Goal: Task Accomplishment & Management: Complete application form

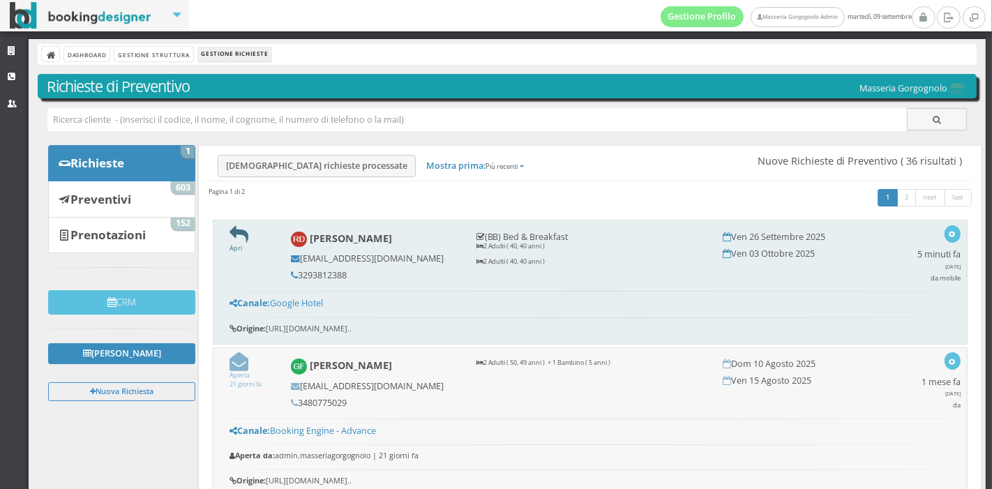
click at [235, 237] on icon at bounding box center [239, 234] width 19 height 19
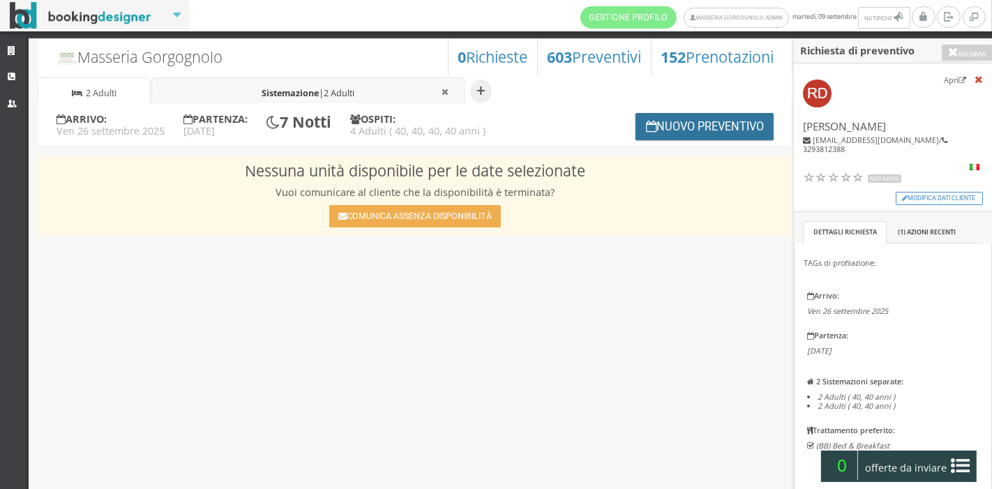
click at [639, 120] on button "Nuovo Preventivo" at bounding box center [705, 126] width 138 height 27
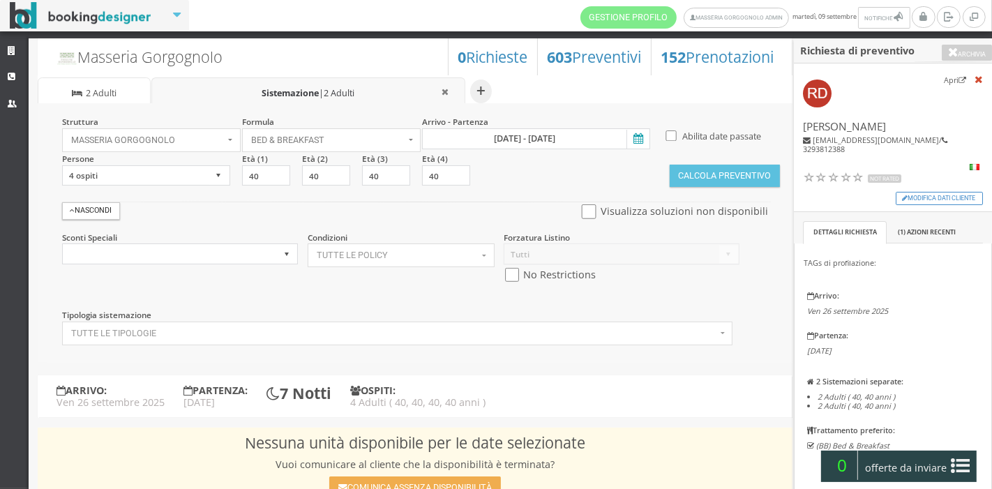
click at [636, 136] on icon at bounding box center [637, 139] width 21 height 19
click at [636, 136] on input "26 set 2025 - 03 ott 2025" at bounding box center [536, 138] width 228 height 21
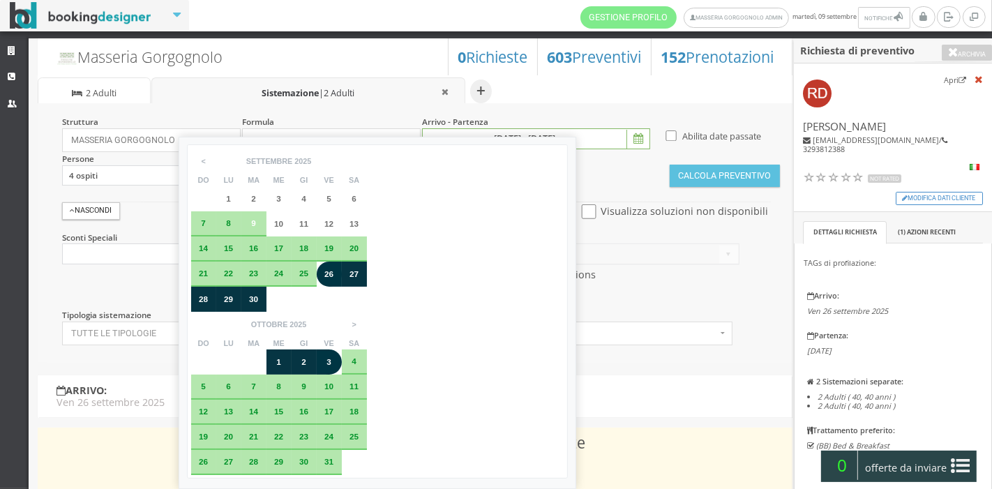
click at [350, 269] on span "27" at bounding box center [354, 273] width 9 height 9
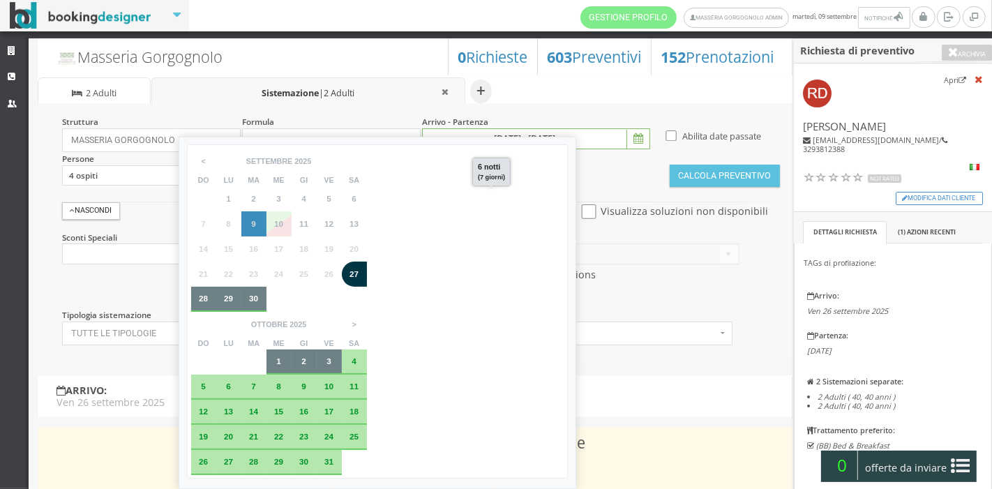
click at [332, 357] on span "3" at bounding box center [329, 361] width 5 height 9
type input "[DATE] - [DATE]"
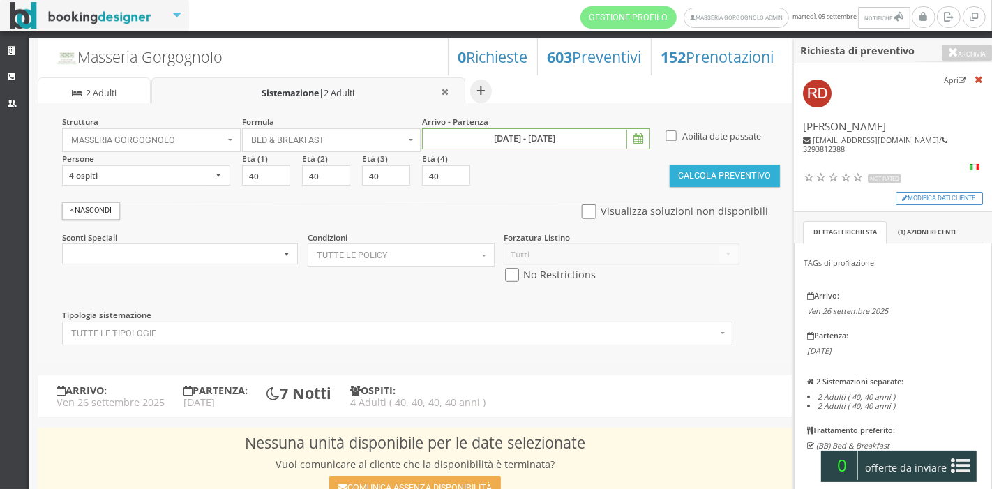
click at [730, 181] on button "Calcola Preventivo" at bounding box center [725, 176] width 110 height 22
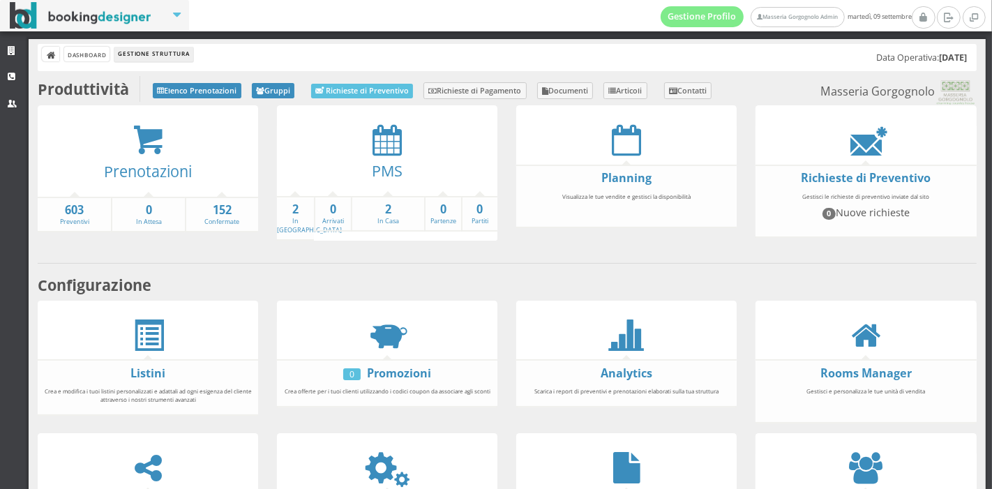
click at [396, 151] on icon at bounding box center [387, 139] width 29 height 31
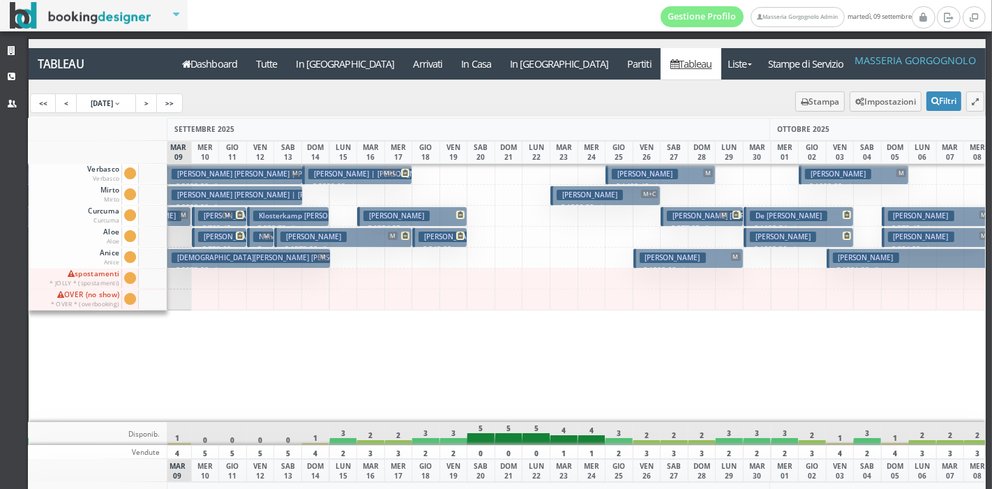
click at [619, 193] on h3 "O’sullivan Maeve" at bounding box center [590, 195] width 66 height 10
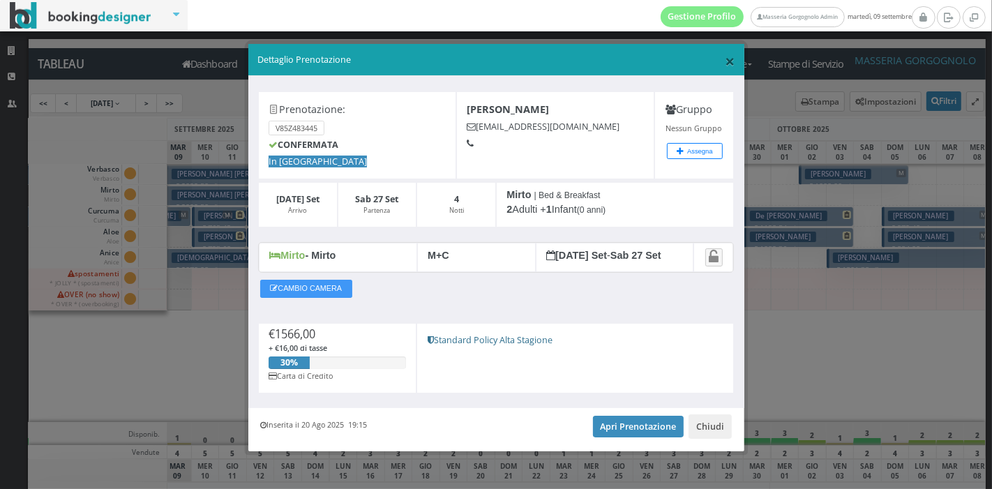
click at [725, 54] on span "×" at bounding box center [730, 61] width 10 height 24
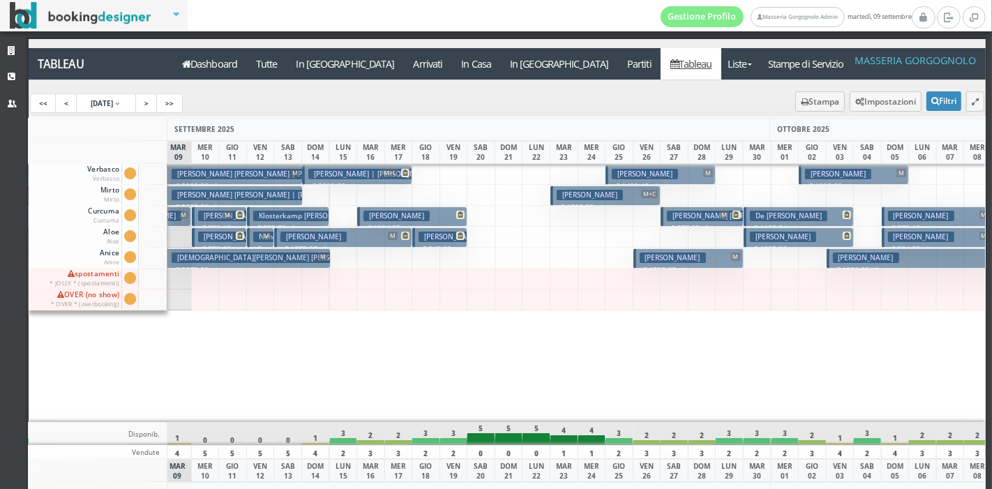
click at [329, 290] on div at bounding box center [343, 300] width 29 height 21
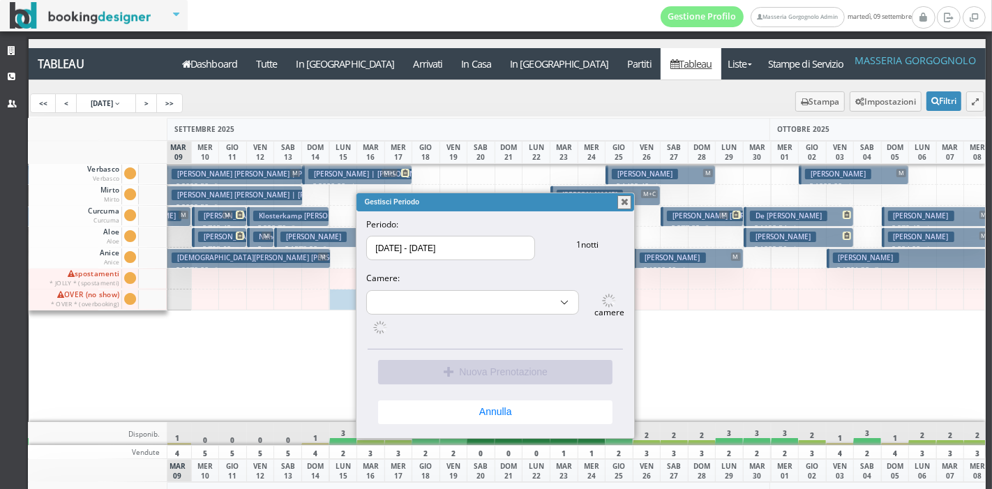
select select "14052"
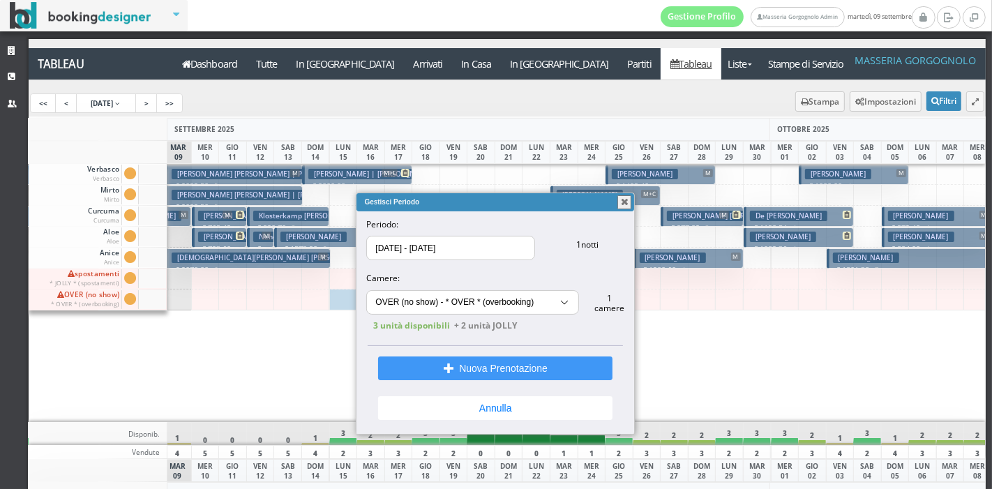
click at [623, 205] on button "button" at bounding box center [625, 202] width 14 height 14
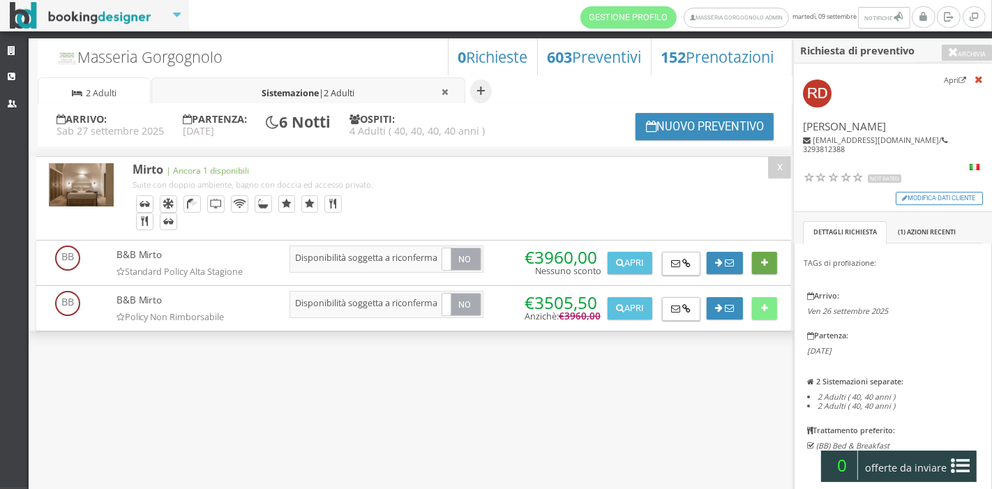
click at [766, 266] on button at bounding box center [764, 263] width 24 height 22
click at [769, 306] on button at bounding box center [764, 308] width 24 height 22
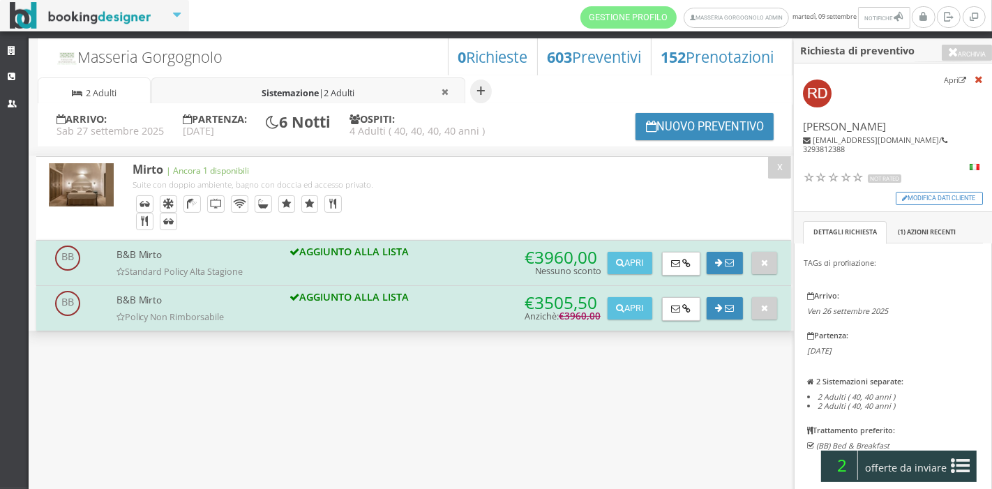
click at [962, 459] on icon at bounding box center [961, 466] width 19 height 22
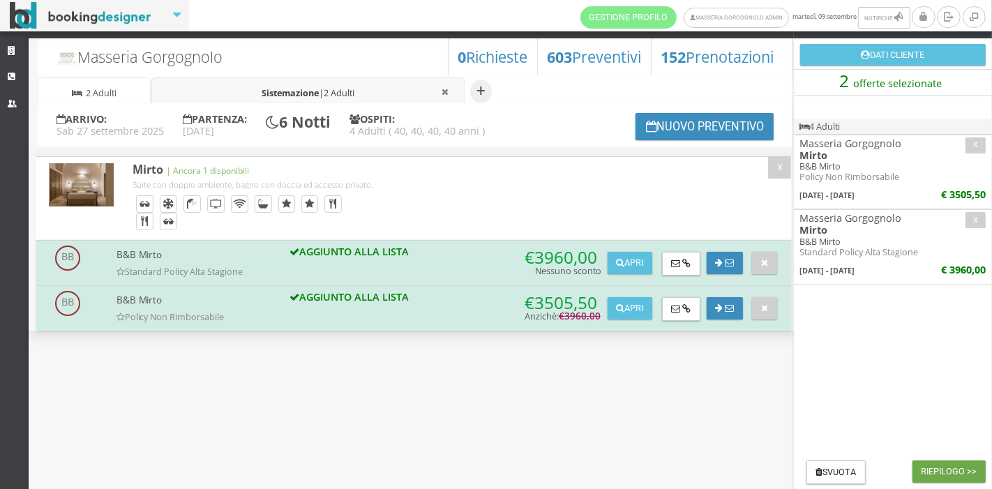
click at [958, 466] on button "Riepilogo >>" at bounding box center [949, 472] width 73 height 22
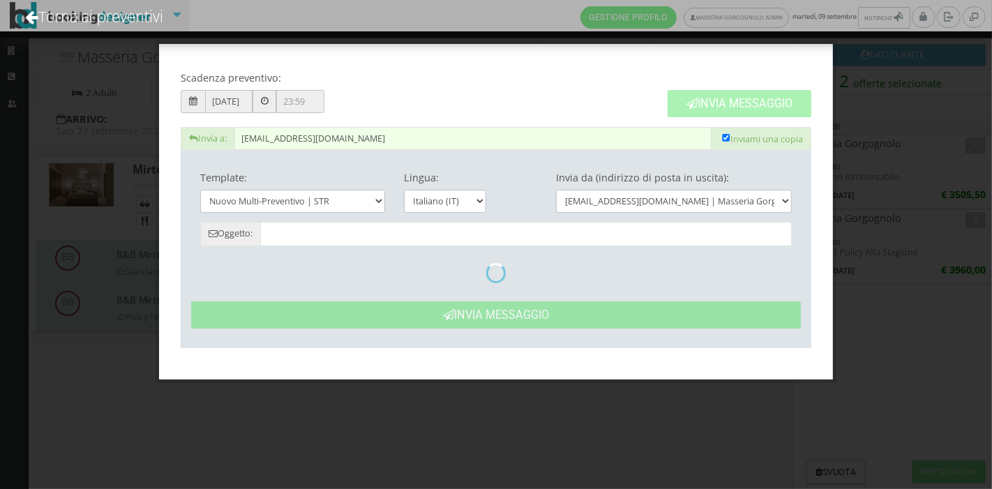
type input "Masseria Gorgognolo: Preventivo - Raffaele Di Russo"
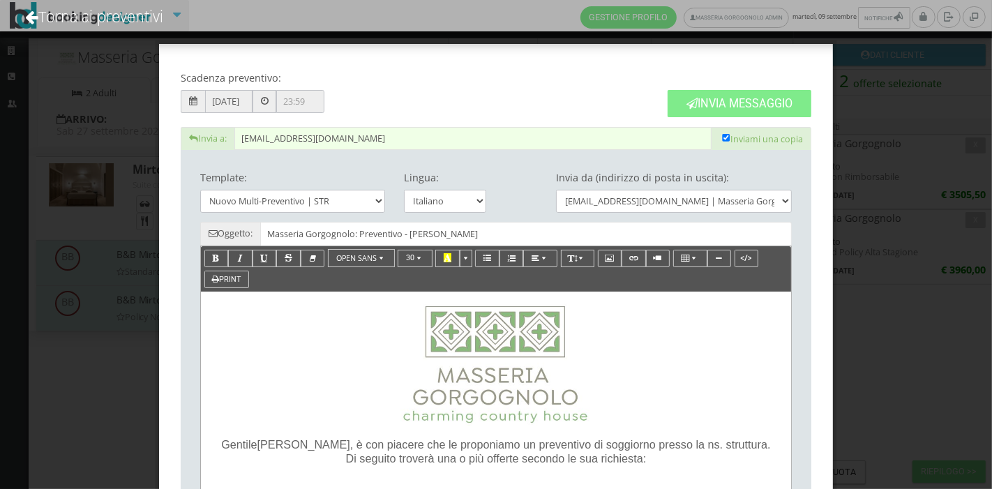
scroll to position [174, 0]
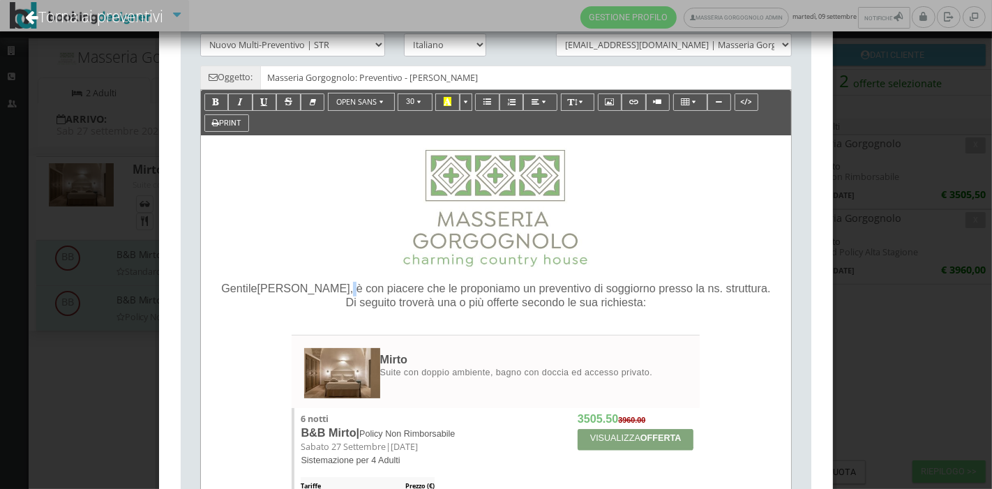
click at [350, 288] on span ", è con piacere che le proponiamo un preventivo di soggiorno presso la ns. stru…" at bounding box center [560, 288] width 421 height 13
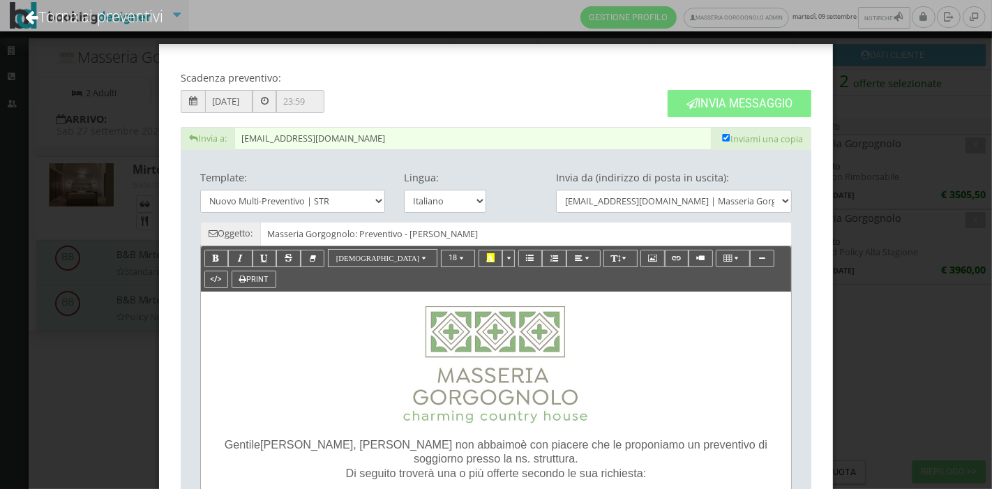
scroll to position [1, 0]
click at [114, 27] on link "Torna ai preventivi" at bounding box center [94, 16] width 176 height 58
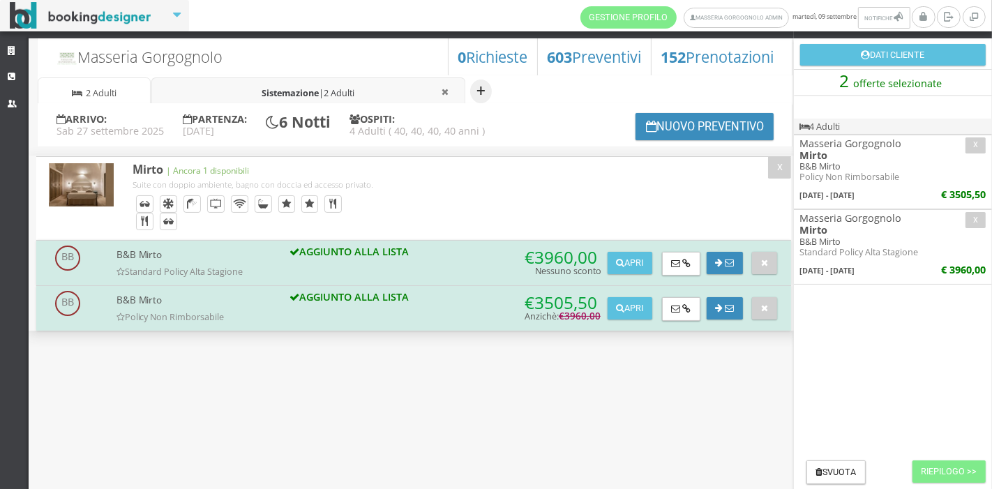
click at [479, 94] on button "+" at bounding box center [481, 92] width 22 height 24
select select "2"
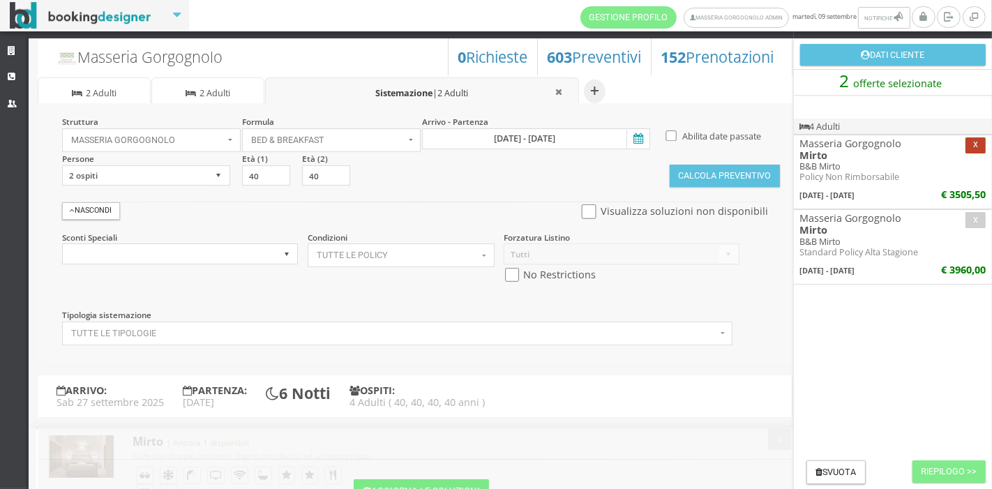
click at [975, 148] on button "x" at bounding box center [976, 145] width 20 height 16
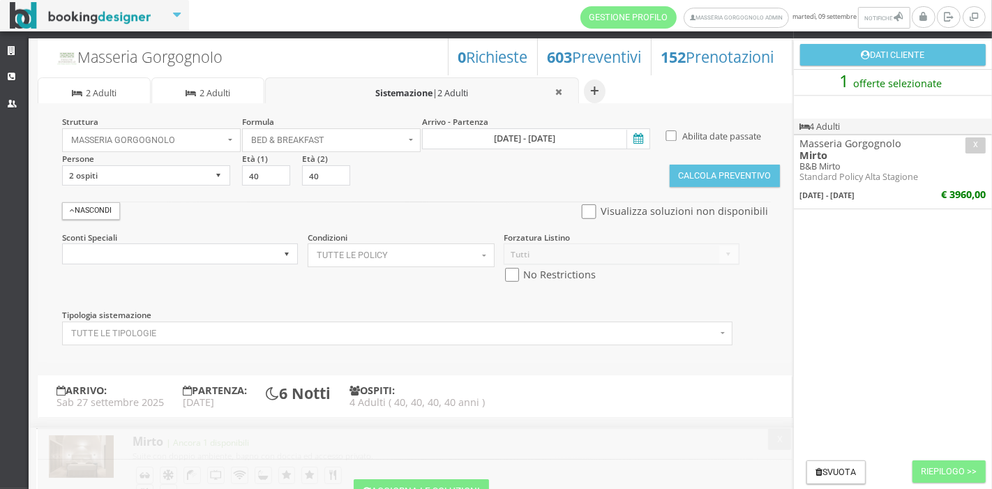
click at [630, 140] on icon at bounding box center [637, 139] width 21 height 19
click at [630, 140] on input "27 set 2025 - 03 ott 2025" at bounding box center [536, 138] width 228 height 21
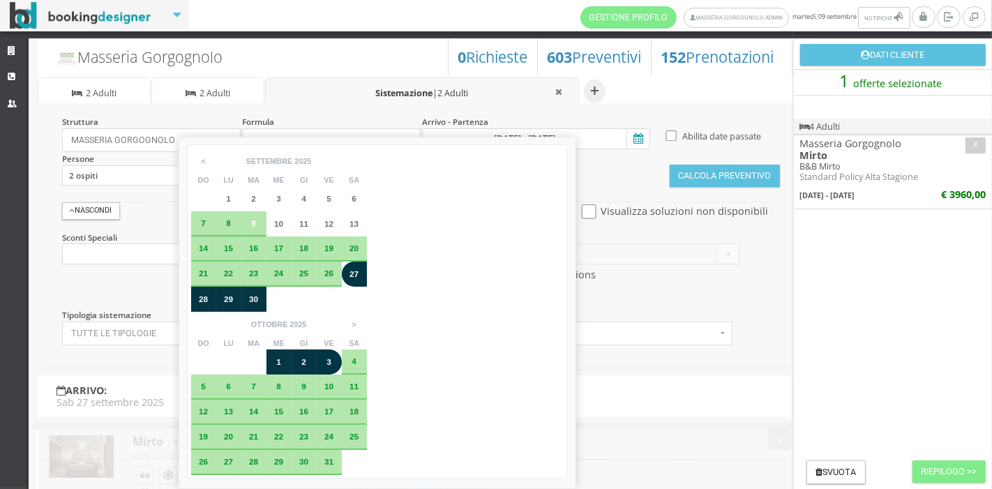
click at [355, 274] on span "27" at bounding box center [354, 273] width 9 height 9
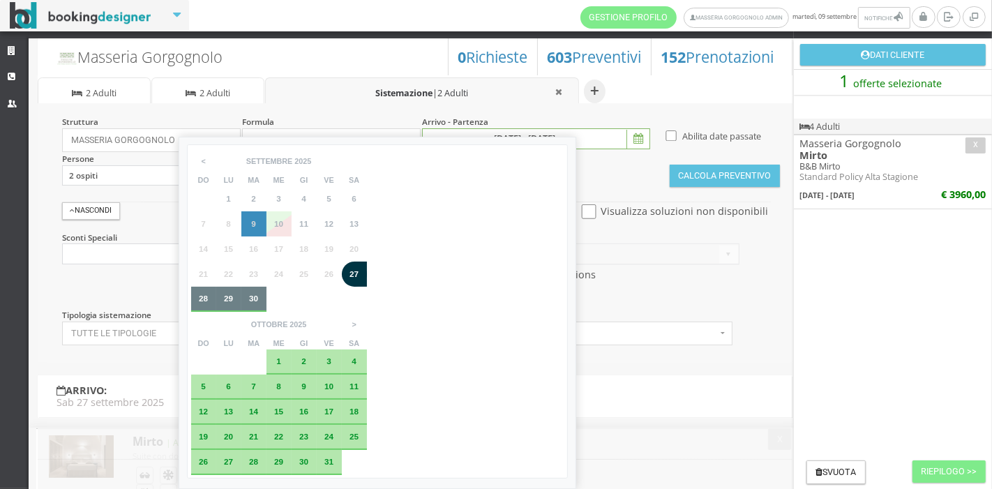
click at [335, 278] on div "26" at bounding box center [329, 274] width 25 height 25
click at [343, 306] on td "4" at bounding box center [354, 299] width 25 height 25
click at [359, 274] on div "27" at bounding box center [354, 274] width 15 height 8
click at [305, 276] on span "25" at bounding box center [303, 273] width 9 height 9
click at [247, 295] on div "30" at bounding box center [253, 299] width 15 height 8
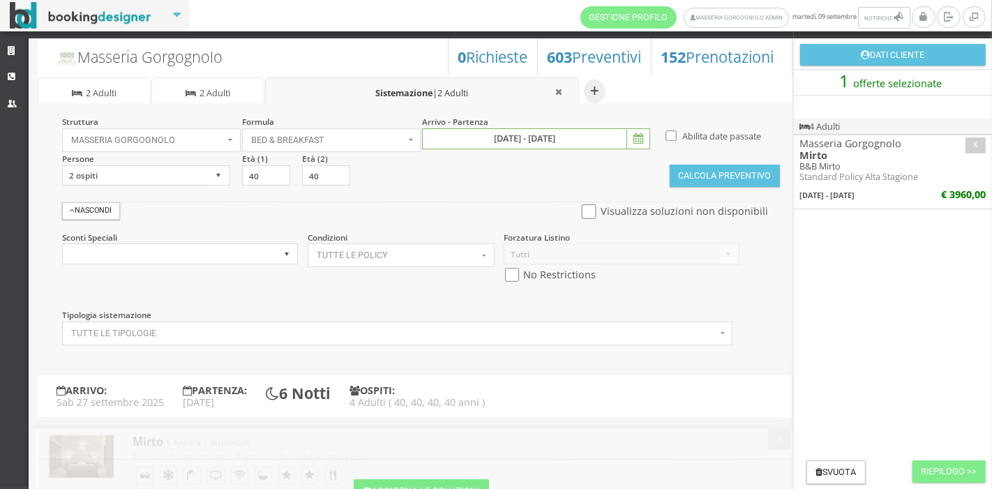
click at [627, 136] on icon at bounding box center [637, 139] width 21 height 19
click at [626, 136] on input "27 set 2025 - 30 set 2025" at bounding box center [536, 138] width 228 height 21
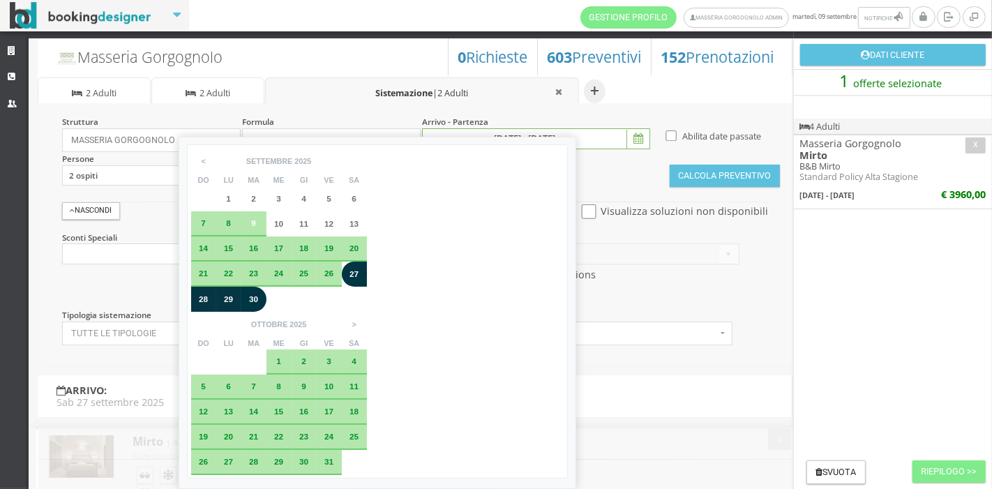
click at [329, 273] on span "26" at bounding box center [329, 273] width 9 height 9
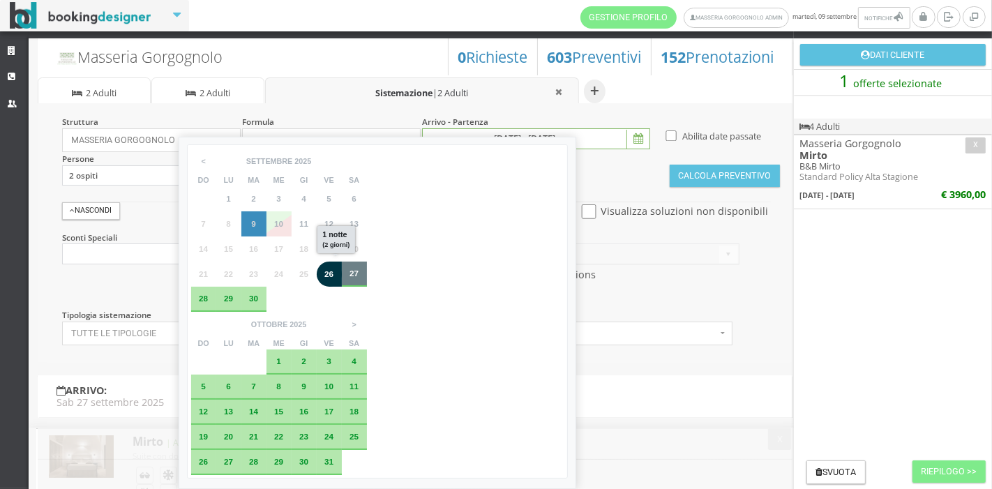
click at [352, 272] on span "27" at bounding box center [354, 273] width 9 height 9
type input "26 set 2025 - 27 set 2025"
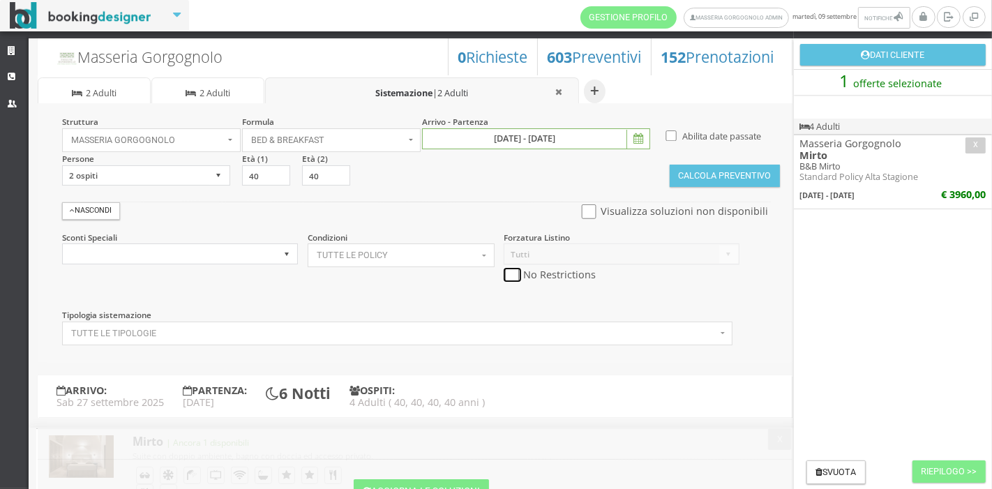
click at [507, 275] on input "checkbox" at bounding box center [512, 275] width 17 height 15
checkbox input "true"
click at [695, 182] on button "Calcola Preventivo" at bounding box center [725, 176] width 110 height 22
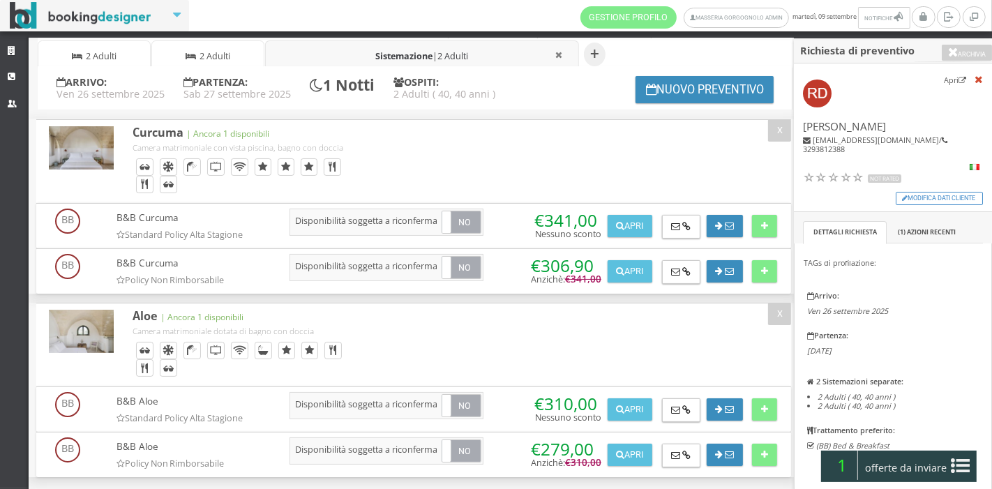
scroll to position [40, 0]
drag, startPoint x: 761, startPoint y: 225, endPoint x: 766, endPoint y: 309, distance: 83.9
click at [761, 225] on icon at bounding box center [764, 227] width 7 height 9
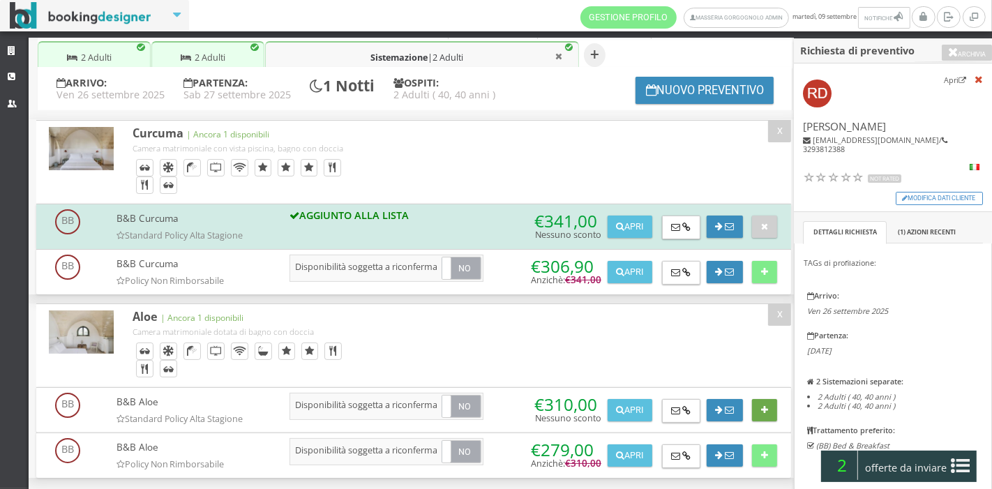
click at [768, 401] on button at bounding box center [764, 410] width 24 height 22
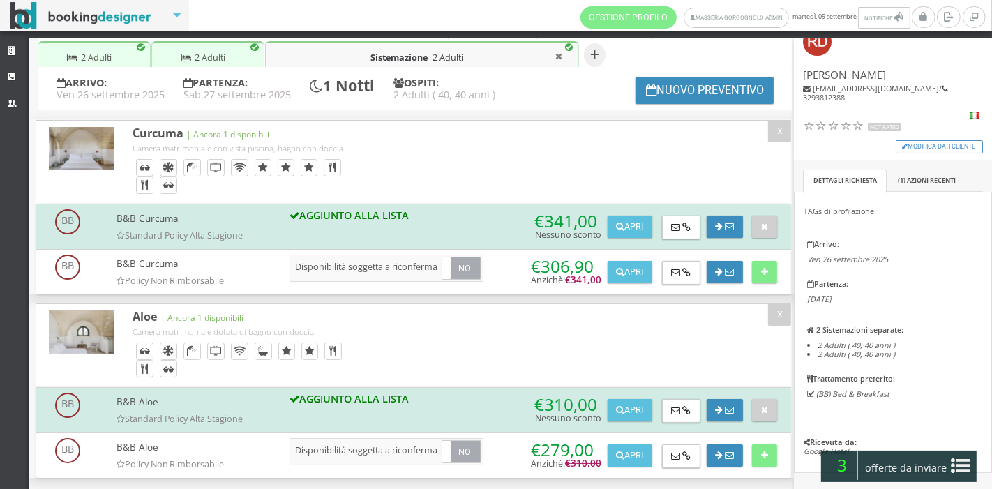
scroll to position [57, 0]
click at [957, 463] on icon at bounding box center [961, 466] width 19 height 22
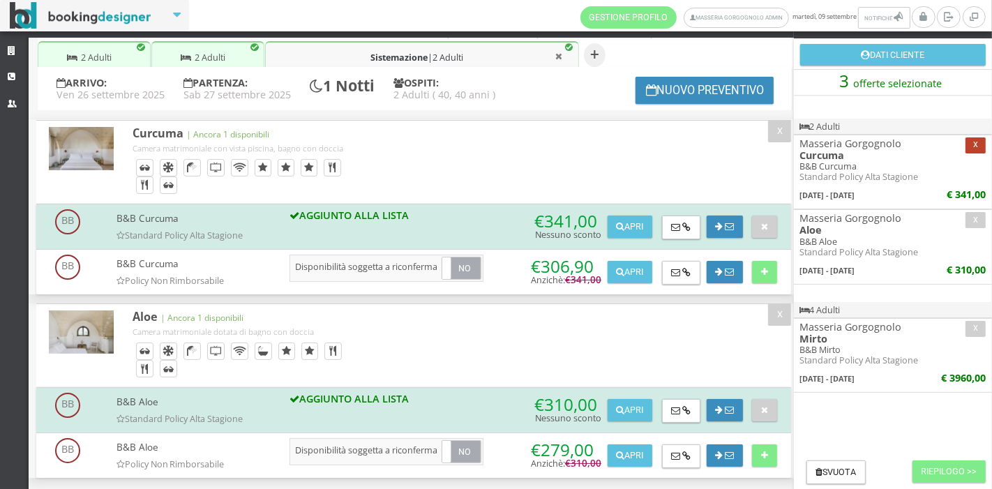
click at [968, 144] on button "x" at bounding box center [976, 145] width 20 height 16
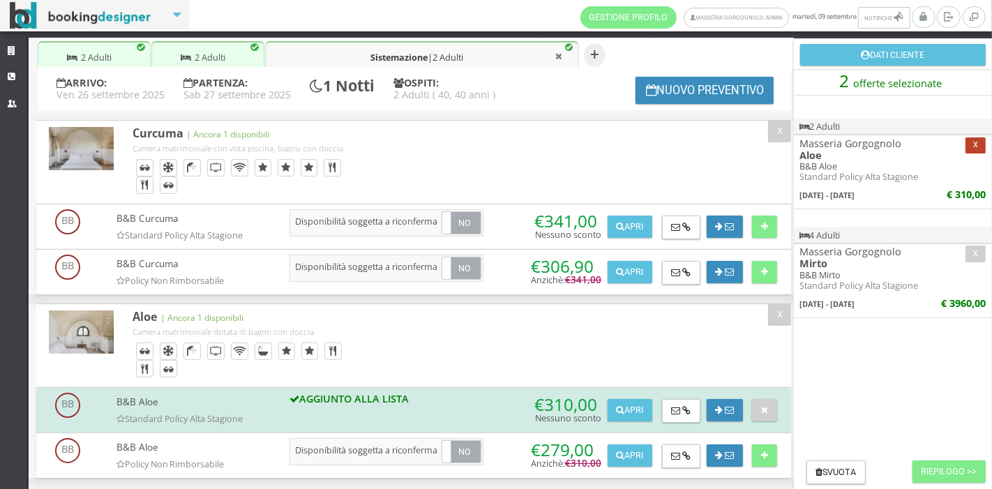
click at [972, 147] on button "x" at bounding box center [976, 145] width 20 height 16
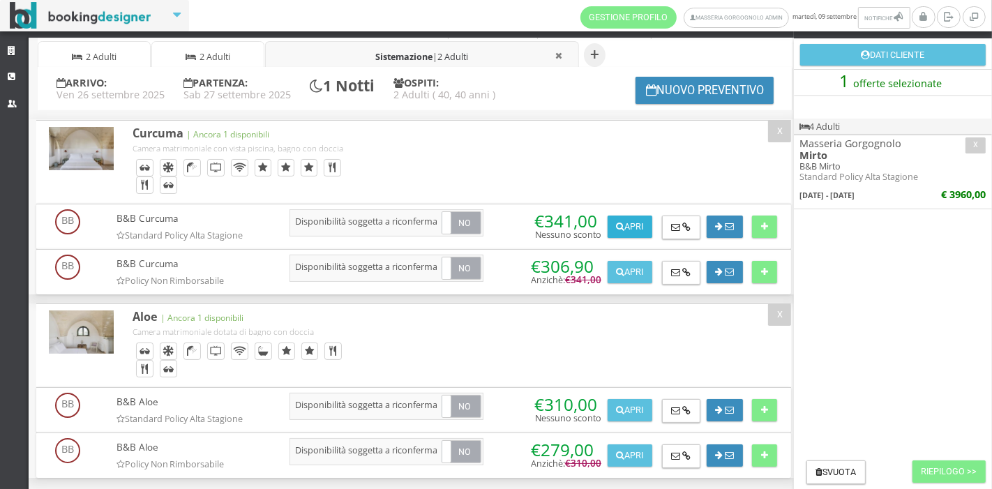
click at [632, 225] on button "Apri" at bounding box center [630, 227] width 45 height 22
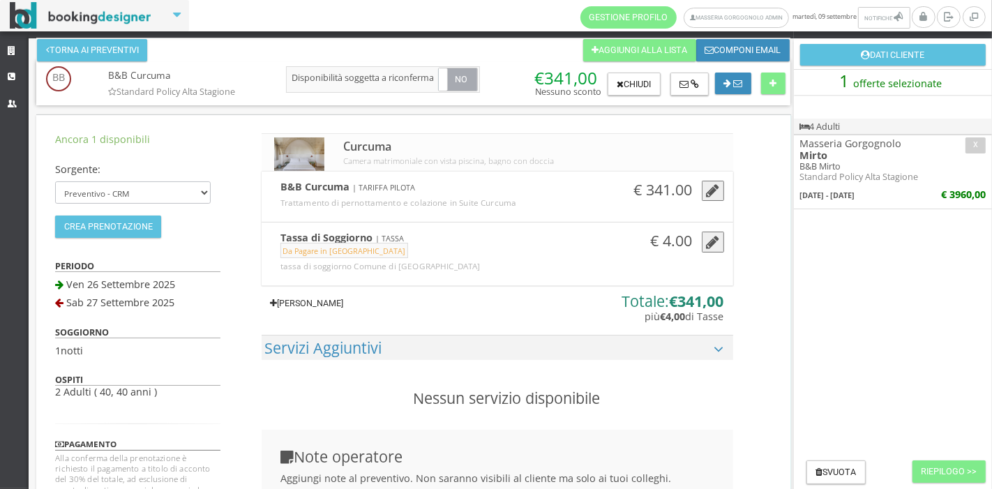
click at [347, 299] on link "Aggiungi Tariffa" at bounding box center [307, 303] width 91 height 22
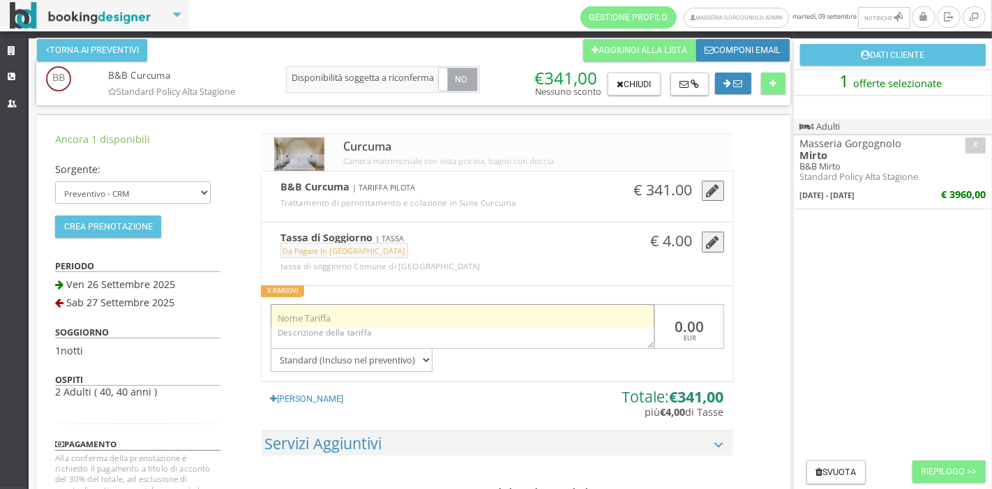
click at [338, 311] on input "text" at bounding box center [463, 315] width 384 height 23
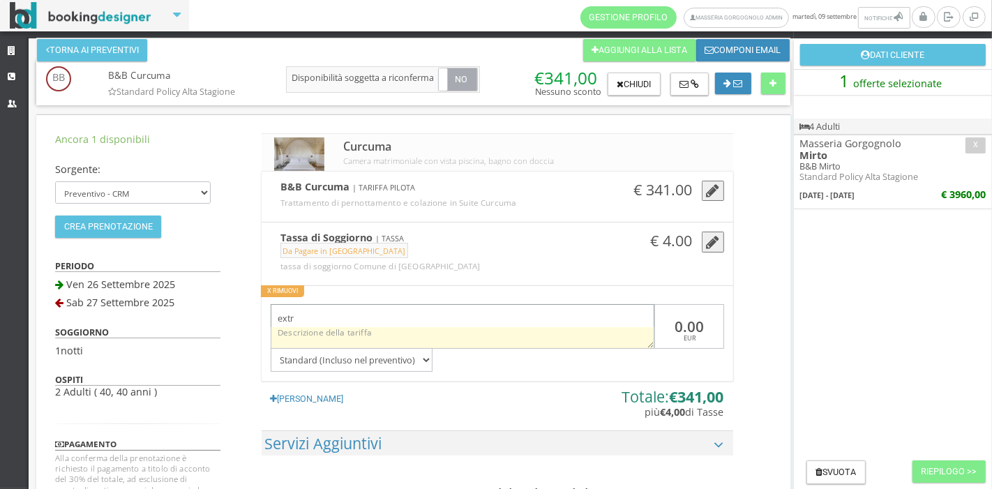
type input "extra sconto"
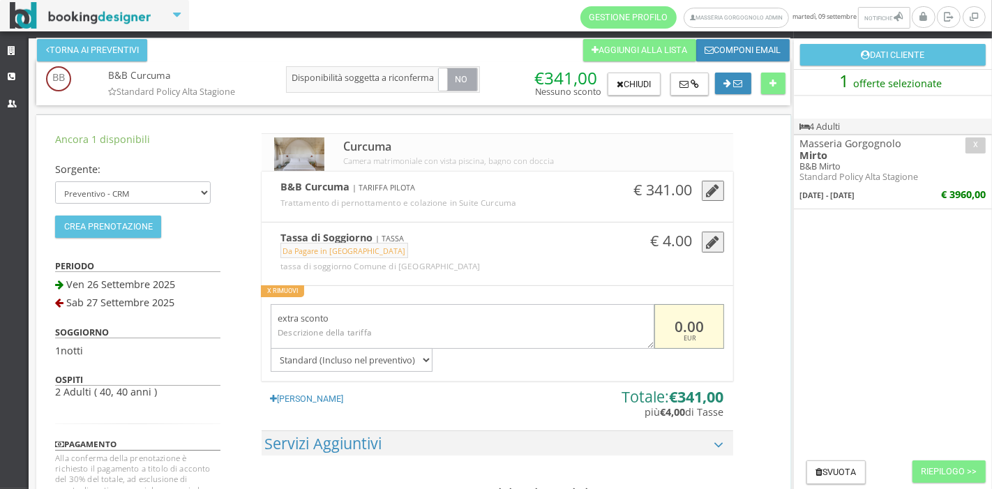
click at [669, 322] on input "0.00" at bounding box center [689, 326] width 69 height 45
click at [670, 328] on input "41.00" at bounding box center [689, 326] width 69 height 45
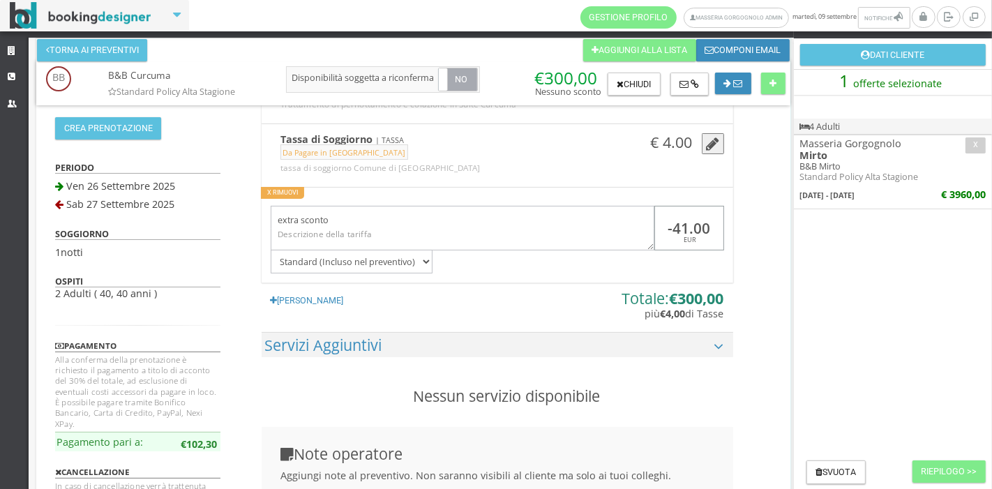
scroll to position [105, 0]
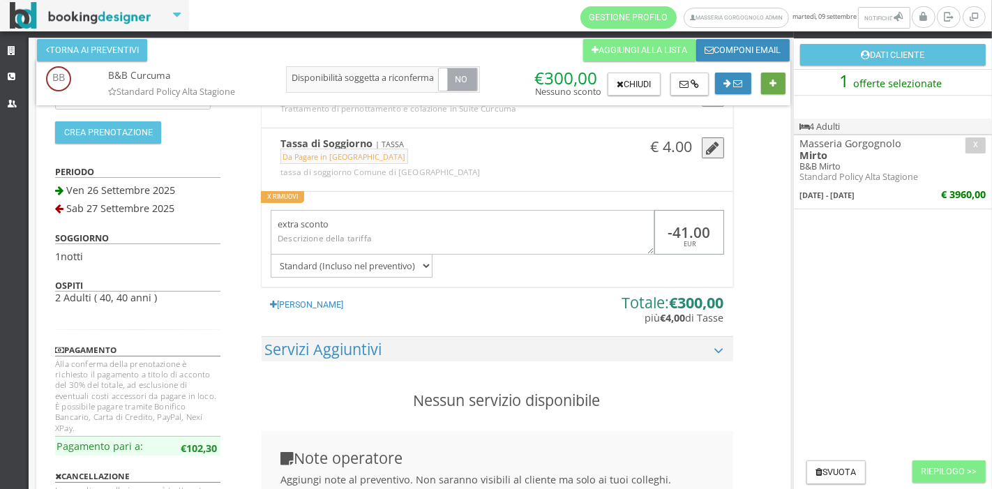
type input "-41.00"
click at [779, 87] on button at bounding box center [773, 84] width 24 height 22
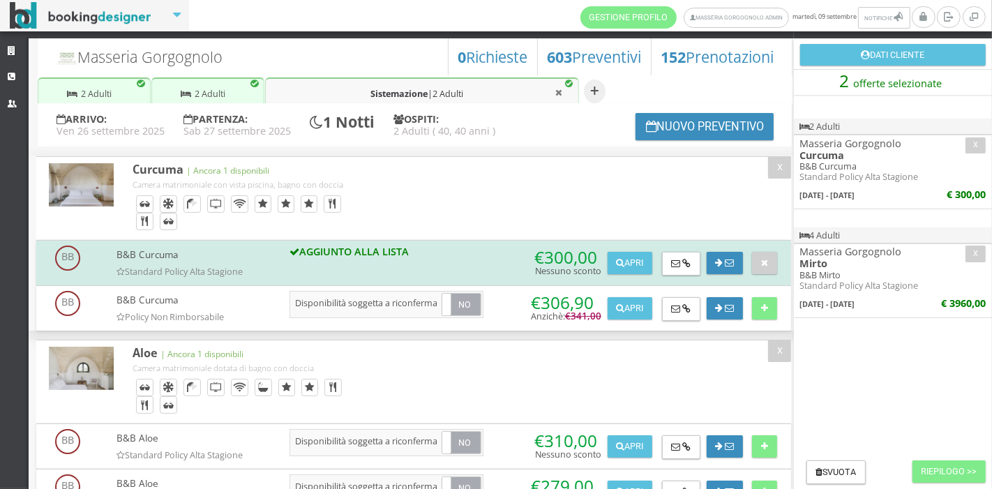
scroll to position [41, 0]
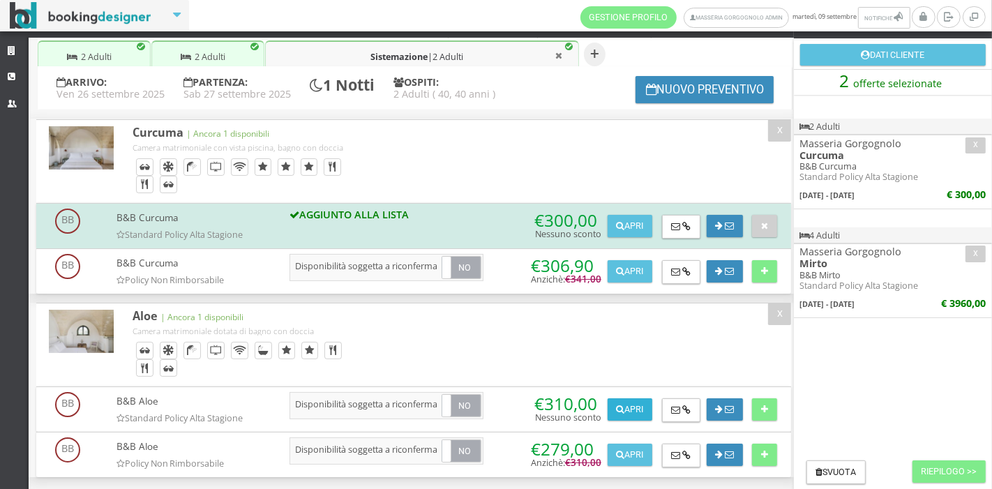
click at [624, 412] on button "Apri" at bounding box center [630, 410] width 45 height 22
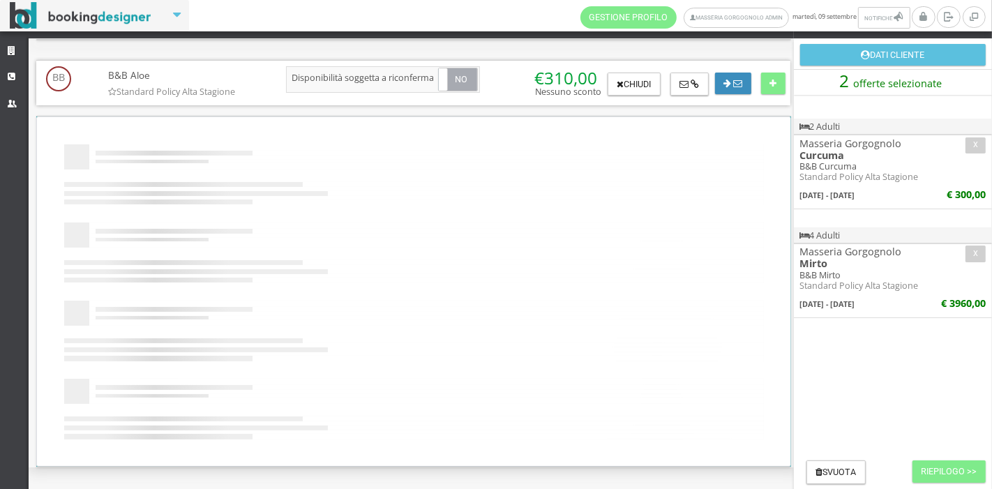
scroll to position [0, 0]
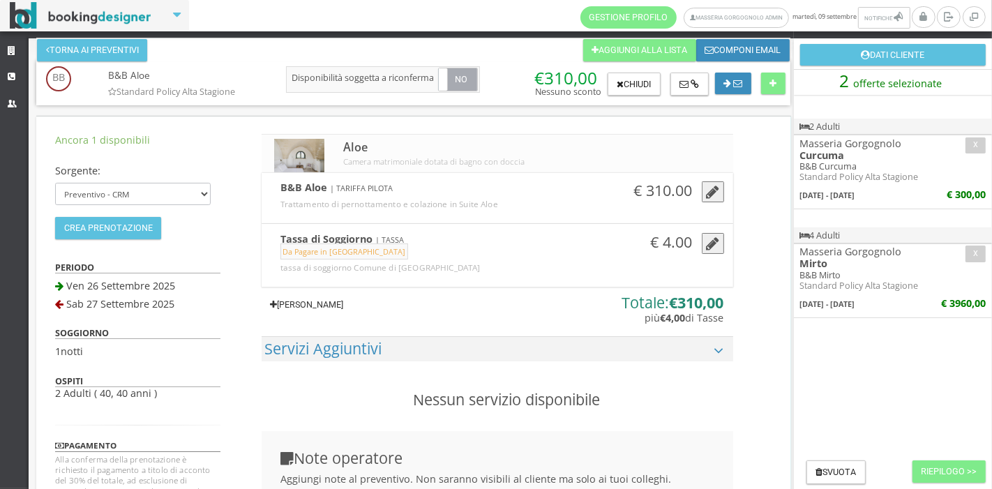
click at [347, 312] on link "Aggiungi Tariffa" at bounding box center [307, 305] width 91 height 22
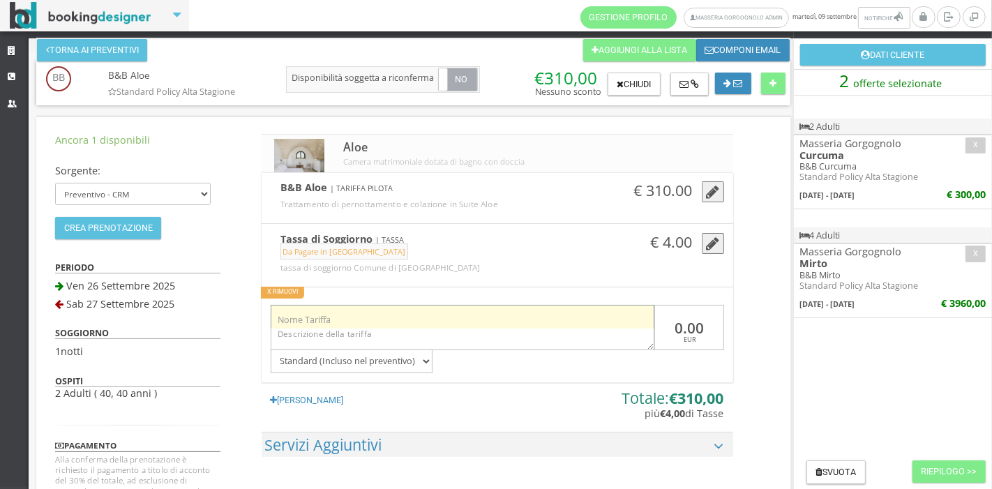
click at [357, 312] on input "text" at bounding box center [463, 316] width 384 height 23
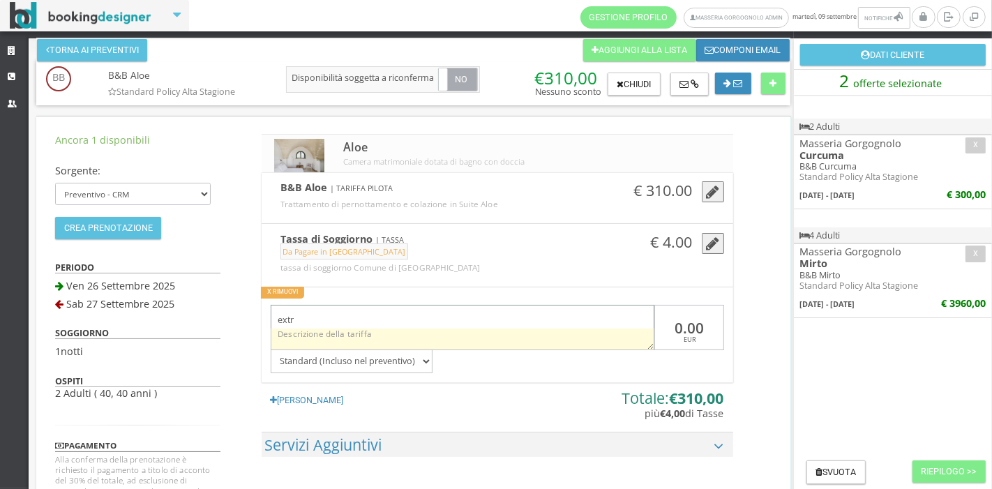
type input "extra sconto"
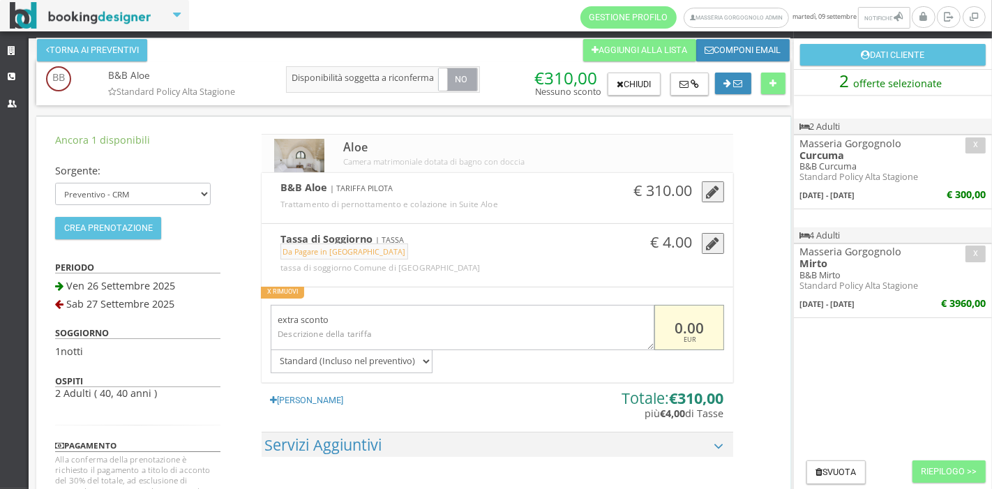
click at [677, 327] on input "0.00" at bounding box center [689, 327] width 69 height 45
type input "-40.00"
click at [766, 172] on div "Ancora 1 disponibili Sorgente: Preventivo - CRM Booking Engine Crea Prenotazion…" at bounding box center [413, 427] width 755 height 620
click at [778, 87] on button at bounding box center [773, 84] width 24 height 22
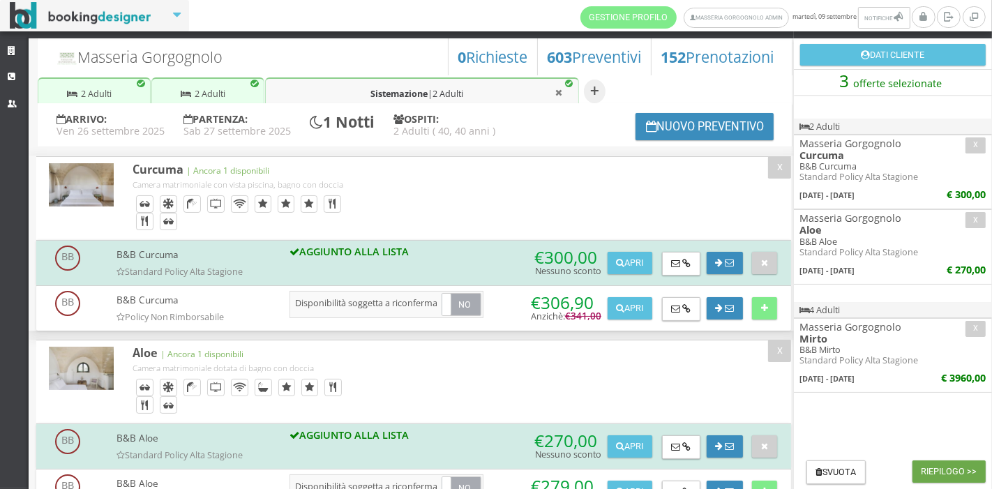
click at [935, 466] on button "Riepilogo >>" at bounding box center [949, 472] width 73 height 22
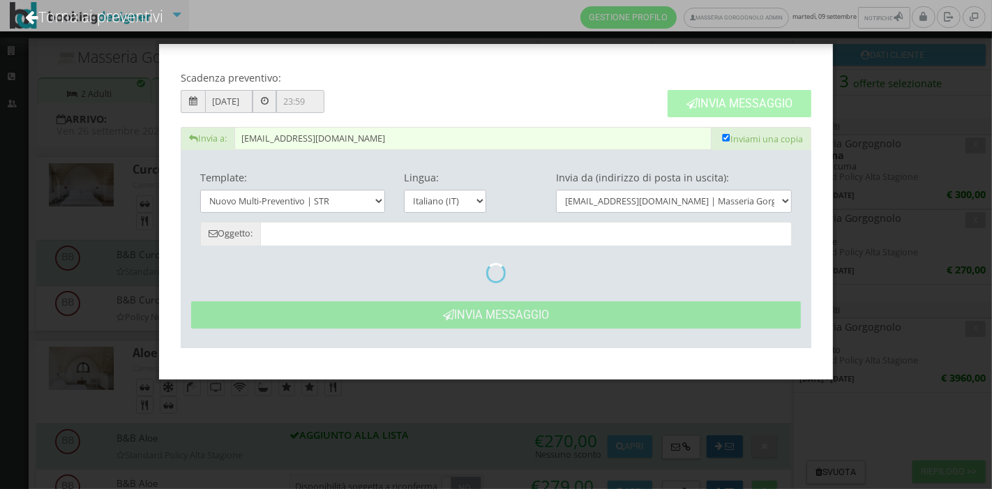
type input "Masseria Gorgognolo: Preventivo - Raffaele Di Russo"
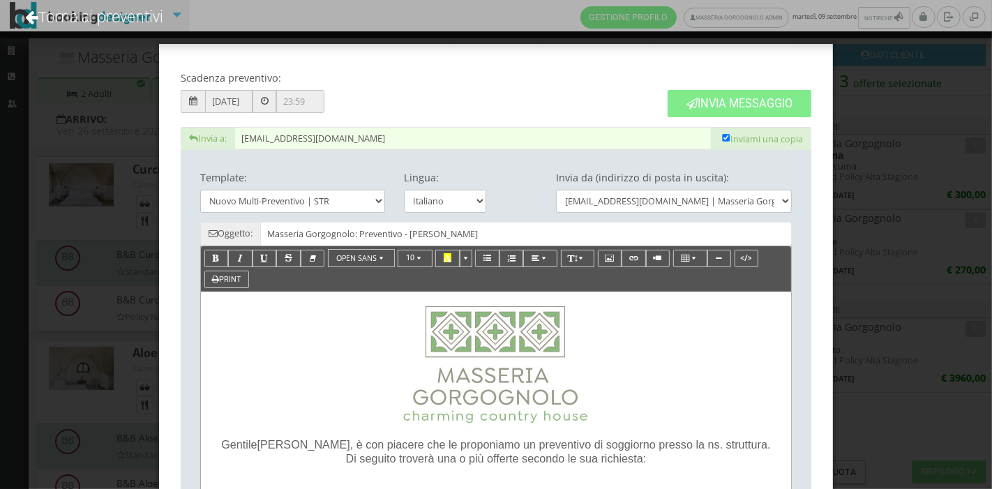
click at [350, 441] on span ", è con piacere che le proponiamo un preventivo di soggiorno presso la ns. stru…" at bounding box center [560, 444] width 421 height 13
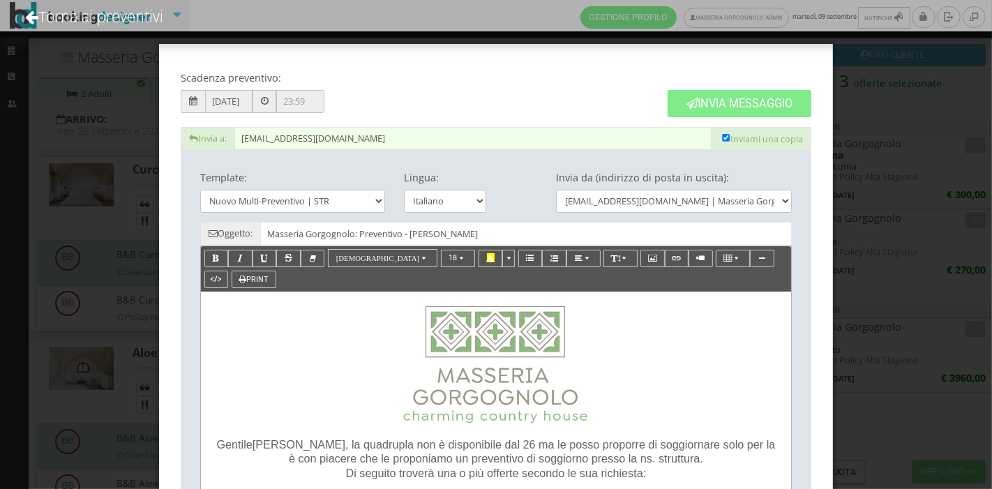
click at [479, 447] on span ", la quadrupla non è disponibile dal 26 ma le posso proporre di soggiornare sol…" at bounding box center [532, 451] width 486 height 27
click at [752, 444] on span ", la quadrupla non è disponibile la notte del 26 ma le posso proporre di soggio…" at bounding box center [514, 451] width 507 height 27
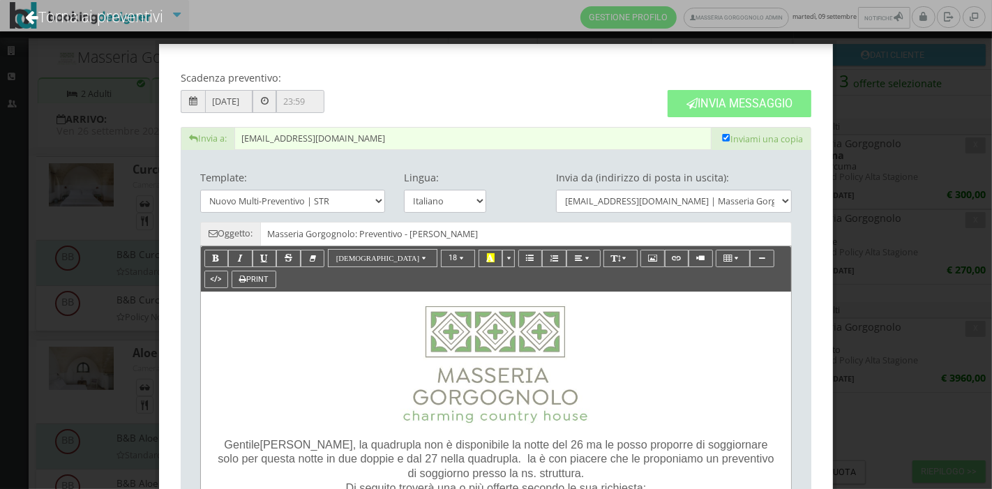
scroll to position [113, 0]
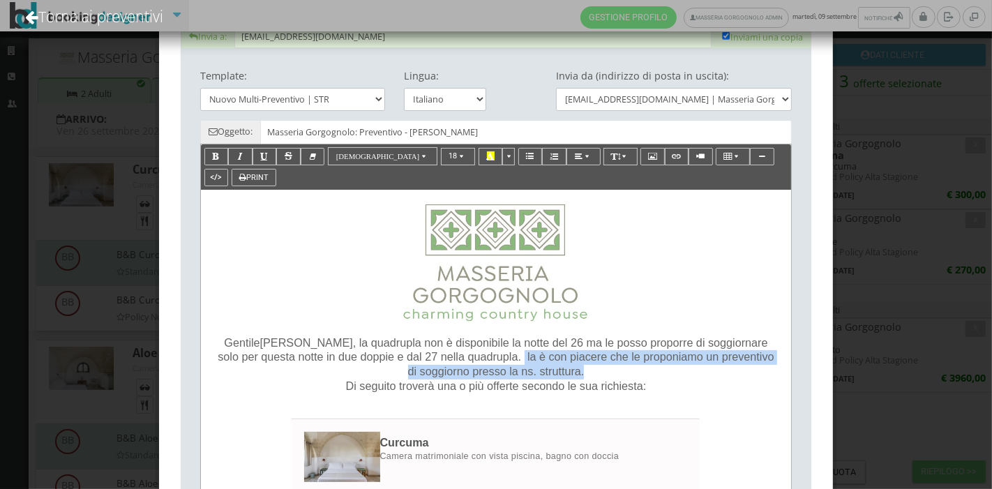
drag, startPoint x: 496, startPoint y: 354, endPoint x: 595, endPoint y: 367, distance: 99.3
click at [595, 367] on p "Gentile Raffaele , la quadrupla non è disponibile la notte del 26 ma le posso p…" at bounding box center [496, 365] width 565 height 59
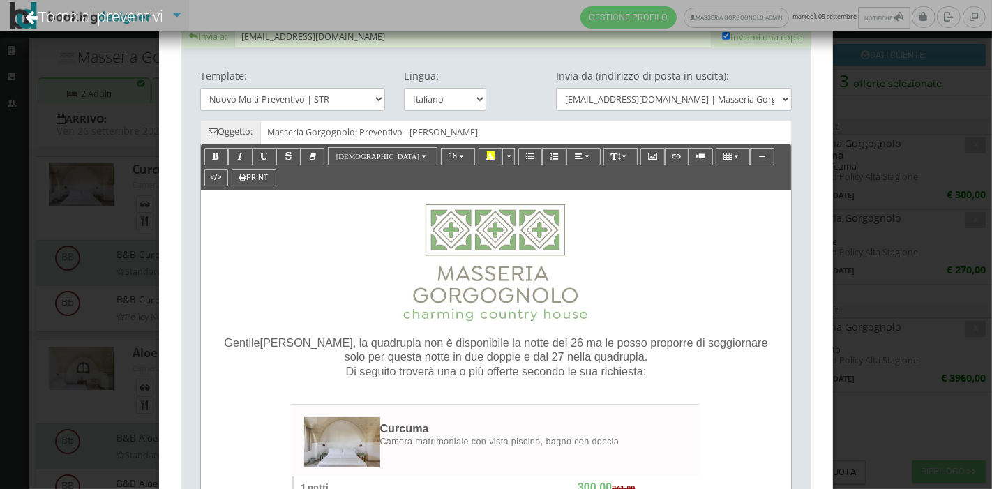
click at [466, 341] on span ", la quadrupla non è disponibile la notte del 26 ma le posso proporre di soggio…" at bounding box center [557, 349] width 424 height 27
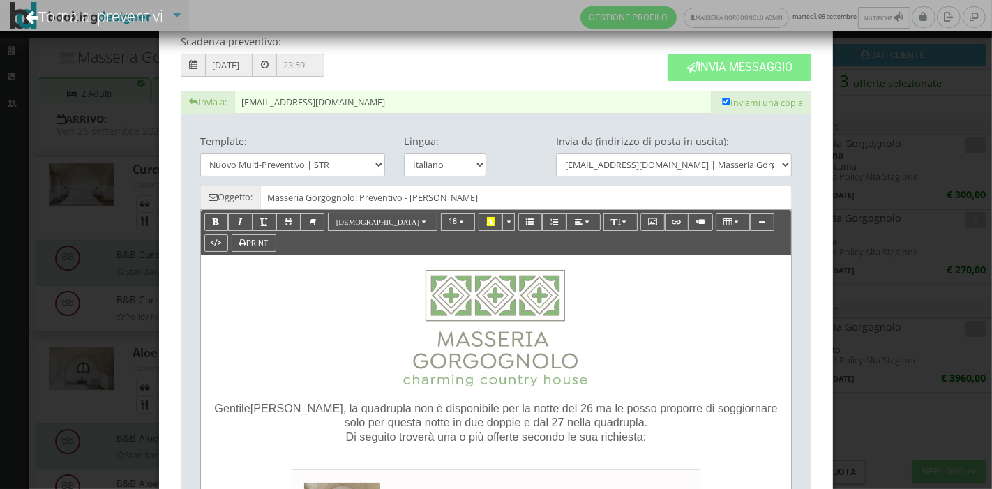
scroll to position [41, 0]
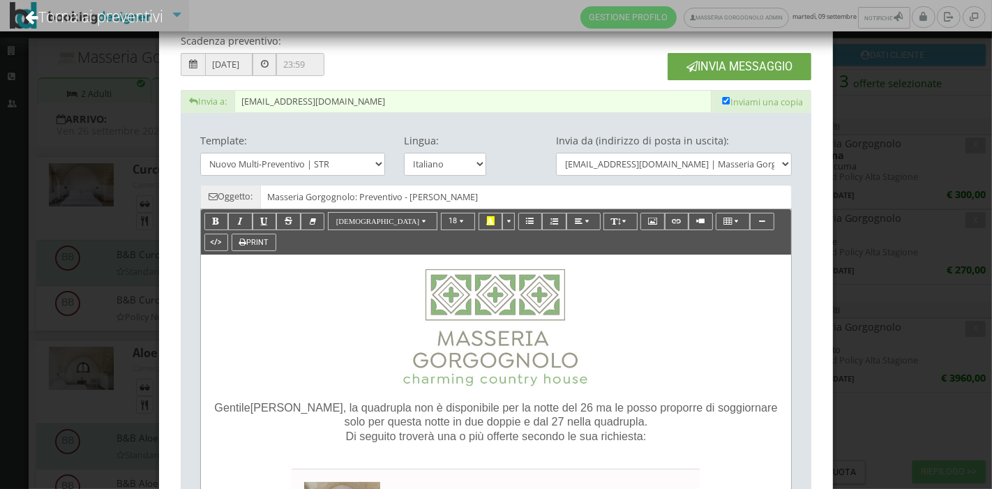
click at [742, 66] on button "Invia Messaggio" at bounding box center [740, 66] width 144 height 27
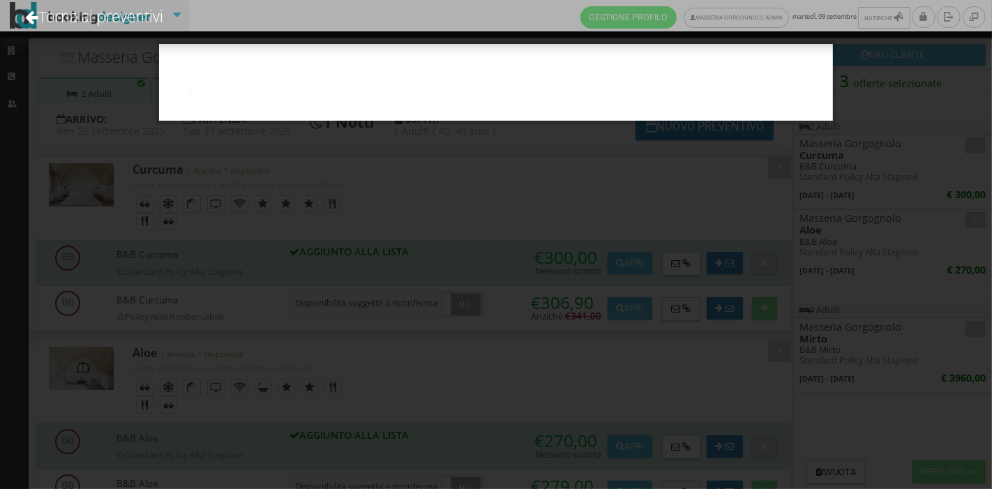
scroll to position [0, 0]
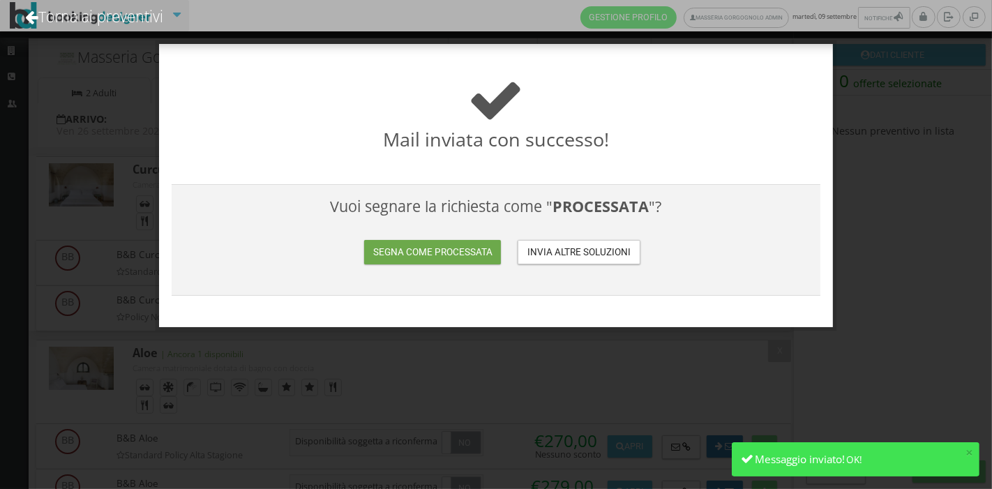
click at [489, 250] on button "Segna come processata" at bounding box center [432, 252] width 137 height 24
